Goal: Navigation & Orientation: Find specific page/section

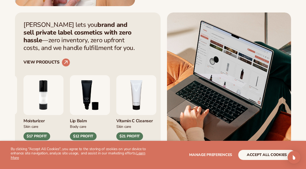
scroll to position [179, 0]
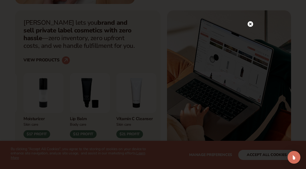
click at [247, 23] on circle at bounding box center [250, 24] width 6 height 6
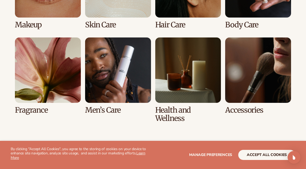
scroll to position [1085, 0]
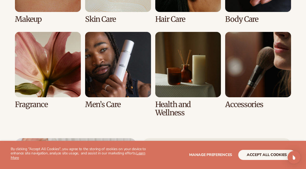
click at [168, 100] on link "7 / 8" at bounding box center [188, 74] width 66 height 85
click at [168, 108] on link "7 / 8" at bounding box center [188, 74] width 66 height 85
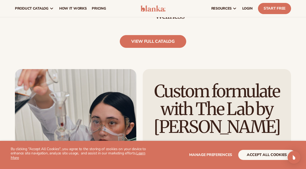
scroll to position [549, 0]
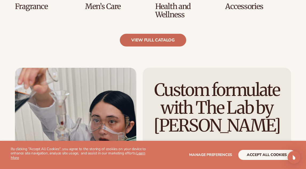
click at [157, 37] on link "view full catalog" at bounding box center [153, 40] width 66 height 13
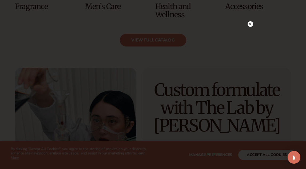
click at [250, 24] on icon at bounding box center [250, 24] width 3 height 3
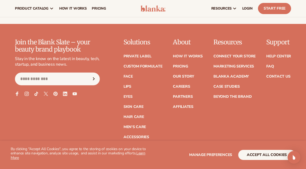
scroll to position [899, 0]
